Goal: Task Accomplishment & Management: Use online tool/utility

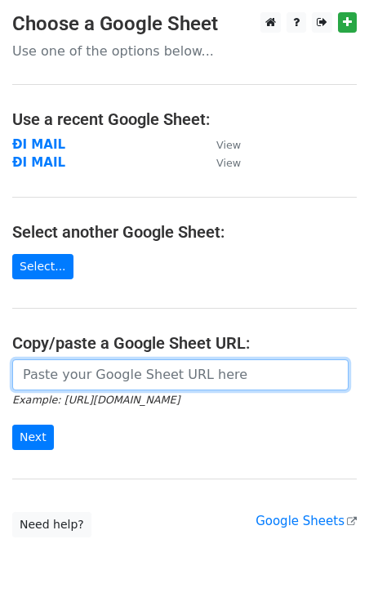
click at [54, 372] on input "url" at bounding box center [180, 375] width 337 height 31
paste input "https://docs.google.com/spreadsheets/d/1vd7EzPSUNhHKhCbIzS09oha7XNCPlPNYcOUOtC1…"
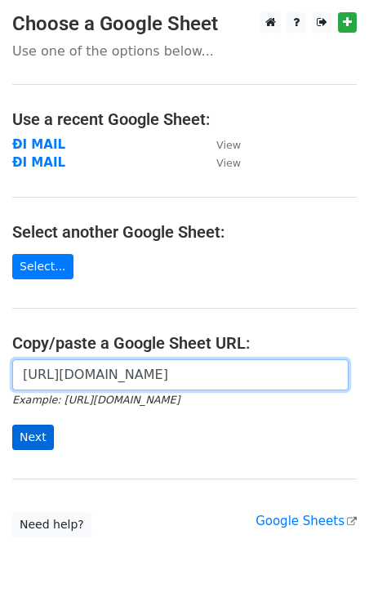
type input "https://docs.google.com/spreadsheets/d/1vd7EzPSUNhHKhCbIzS09oha7XNCPlPNYcOUOtC1…"
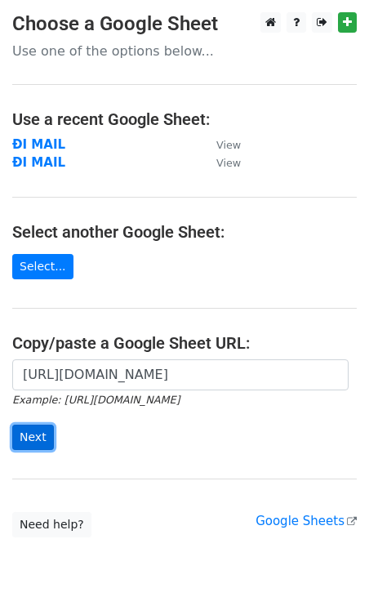
click at [28, 433] on input "Next" at bounding box center [33, 437] width 42 height 25
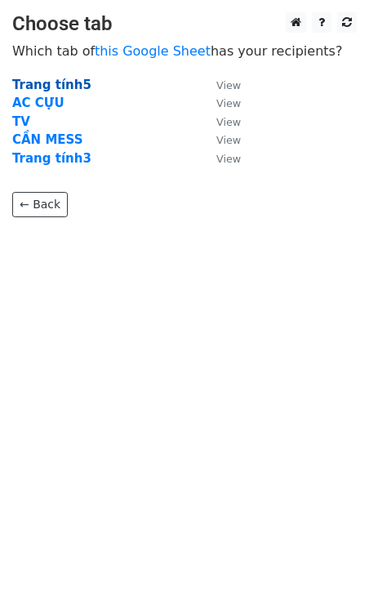
click at [28, 88] on strong "Trang tính5" at bounding box center [51, 85] width 79 height 15
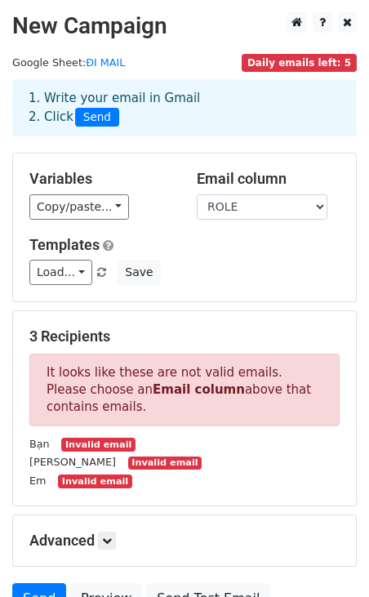
click at [83, 379] on p "It looks like these are not valid emails. Please choose an Email column above t…" at bounding box center [184, 390] width 310 height 73
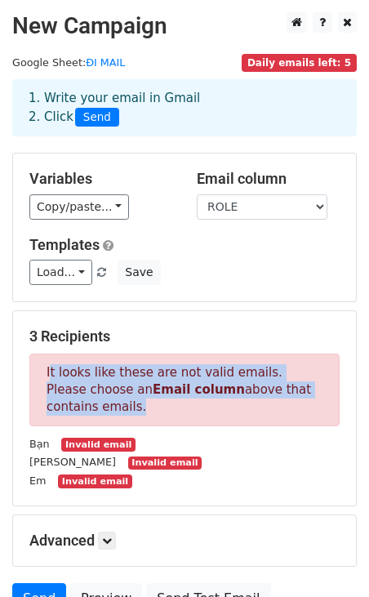
click at [83, 379] on p "It looks like these are not valid emails. Please choose an Email column above t…" at bounding box center [184, 390] width 310 height 73
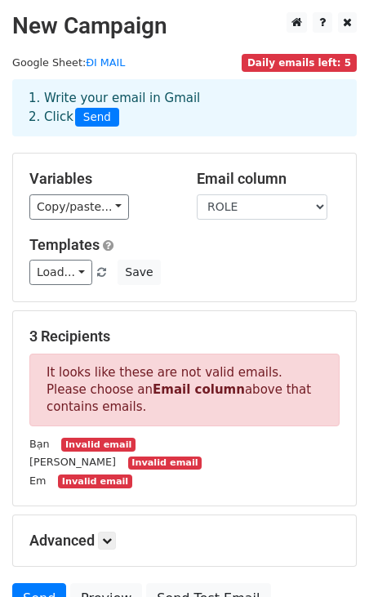
click at [153, 383] on strong "Email column" at bounding box center [199, 389] width 92 height 15
click at [121, 398] on p "It looks like these are not valid emails. Please choose an Email column above t…" at bounding box center [184, 390] width 310 height 73
click at [122, 447] on small "Invalid email" at bounding box center [98, 445] width 74 height 14
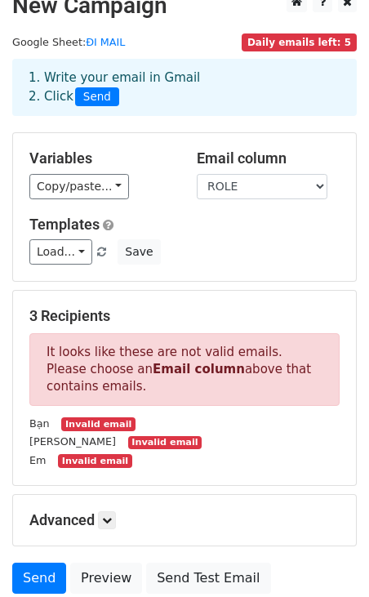
scroll to position [25, 0]
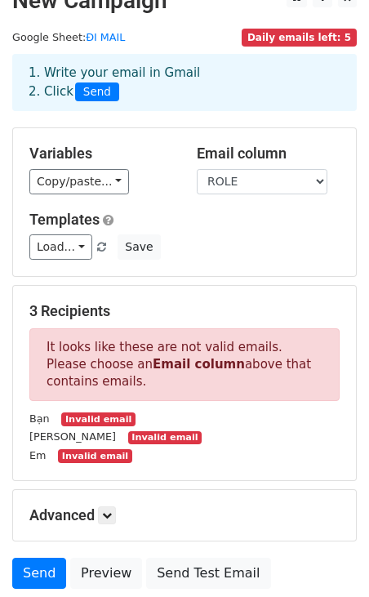
click at [69, 198] on div "Variables Copy/paste... {{ROLE}} {{NAME}} {{ROLE}} Email column ROLE NAME ROLE …" at bounding box center [184, 202] width 343 height 148
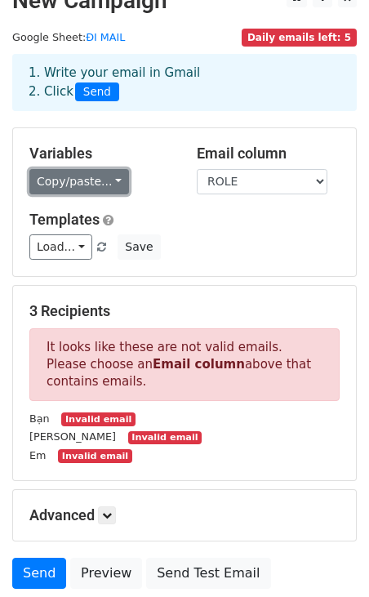
click at [69, 175] on link "Copy/paste..." at bounding box center [79, 181] width 100 height 25
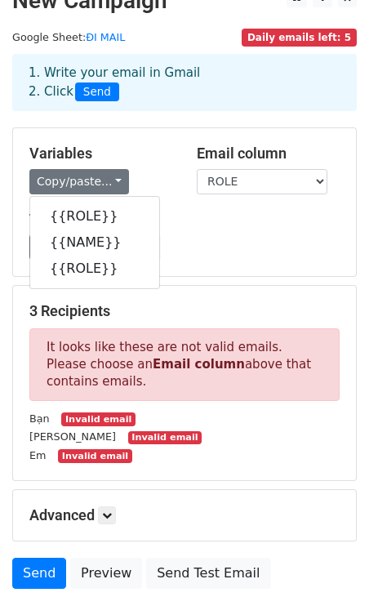
click at [253, 272] on div "Variables Copy/paste... {{ROLE}} {{NAME}} {{ROLE}} Email column ROLE NAME ROLE …" at bounding box center [184, 202] width 343 height 148
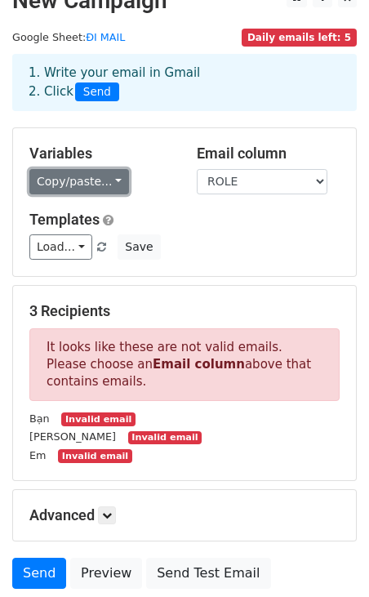
click at [99, 179] on link "Copy/paste..." at bounding box center [79, 181] width 100 height 25
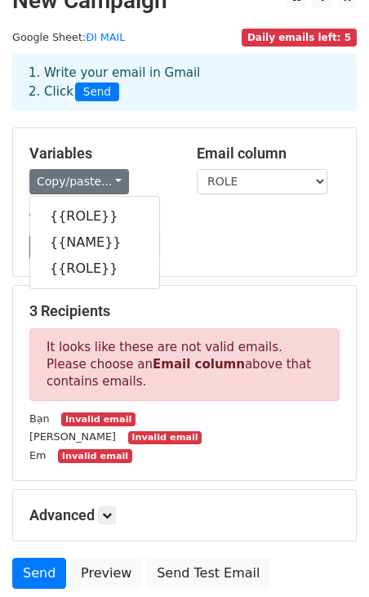
click at [211, 244] on div "Load... No templates saved Save" at bounding box center [184, 246] width 335 height 25
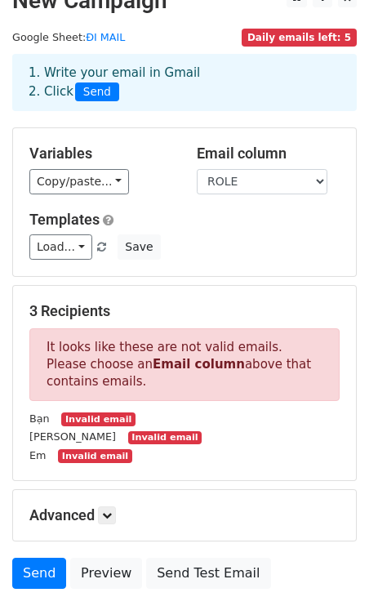
scroll to position [156, 0]
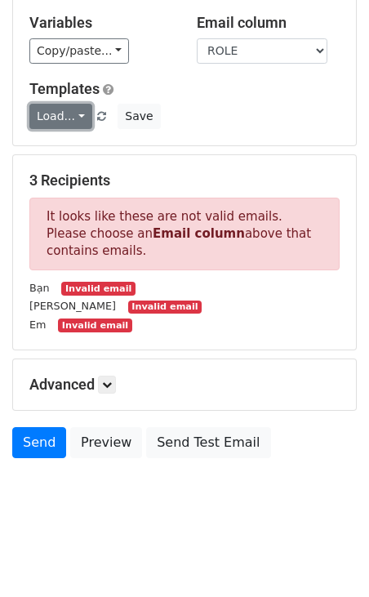
click at [60, 114] on link "Load..." at bounding box center [60, 116] width 63 height 25
click at [105, 115] on span "Load... No templates saved" at bounding box center [73, 116] width 88 height 15
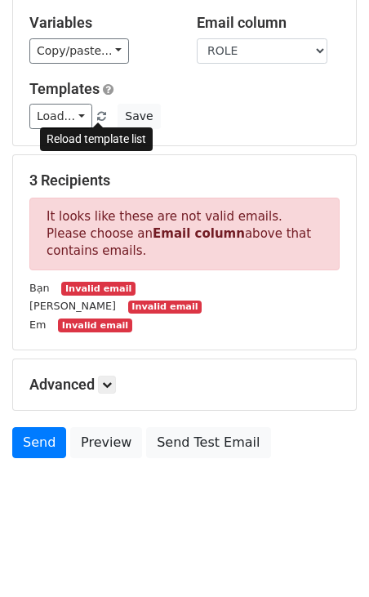
click at [102, 115] on span at bounding box center [101, 117] width 9 height 11
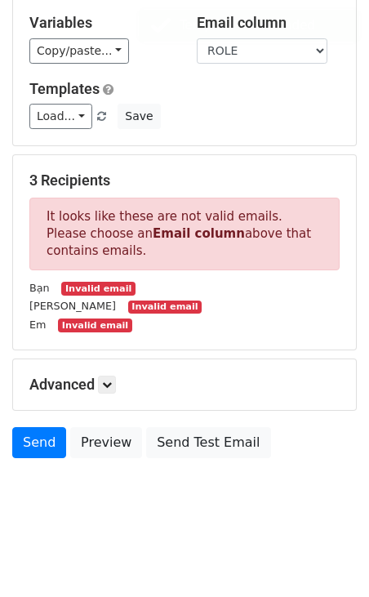
scroll to position [0, 0]
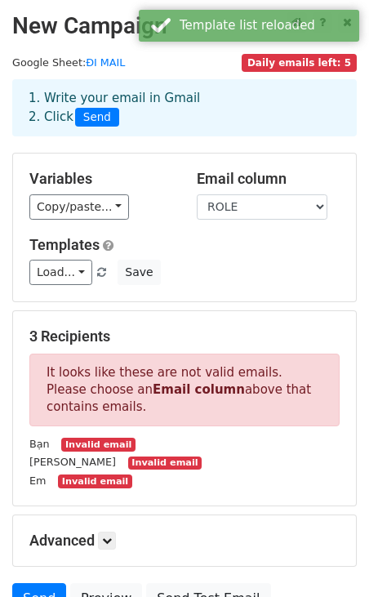
click at [330, 64] on span "Daily emails left: 5" at bounding box center [299, 63] width 115 height 18
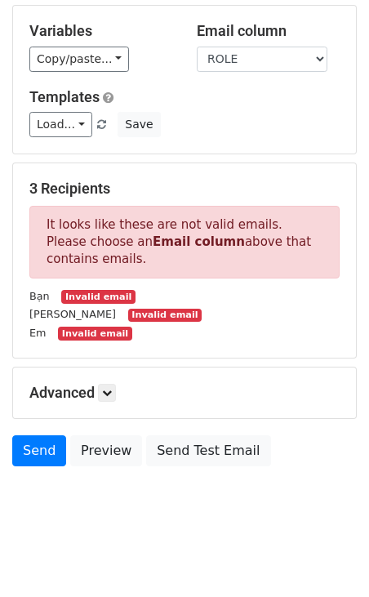
scroll to position [156, 0]
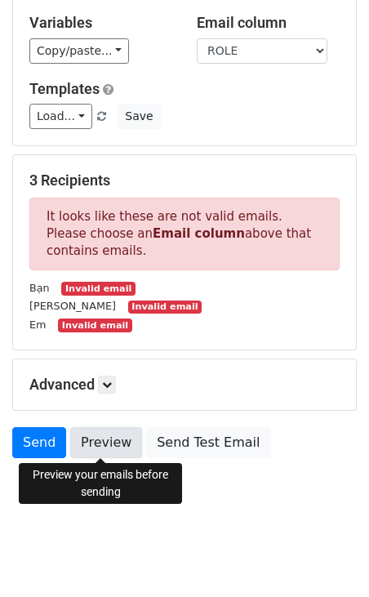
click at [101, 434] on link "Preview" at bounding box center [106, 442] width 72 height 31
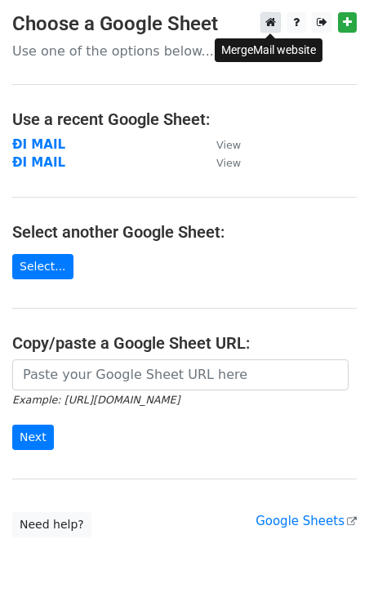
click at [263, 23] on link at bounding box center [271, 22] width 20 height 20
